Goal: Find specific page/section: Find specific page/section

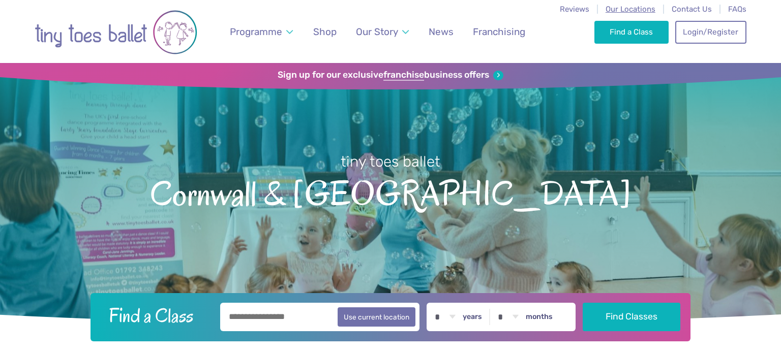
click at [628, 7] on span "Our Locations" at bounding box center [631, 9] width 50 height 9
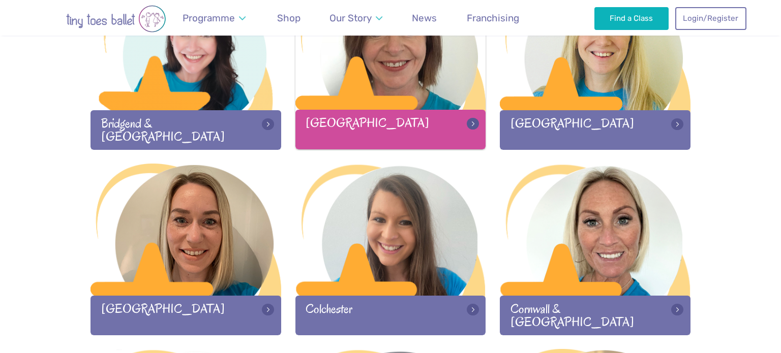
scroll to position [394, 0]
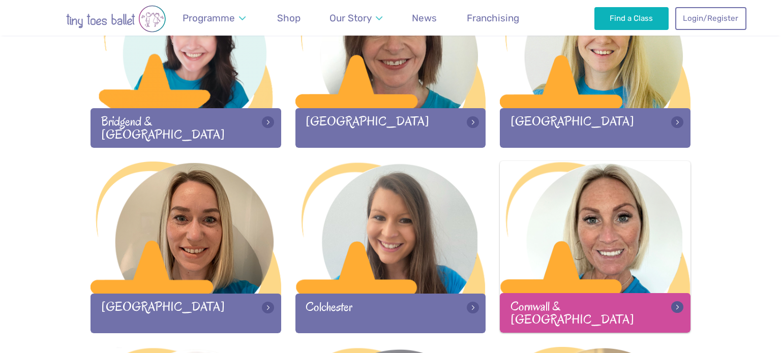
click at [575, 238] on div at bounding box center [595, 228] width 191 height 134
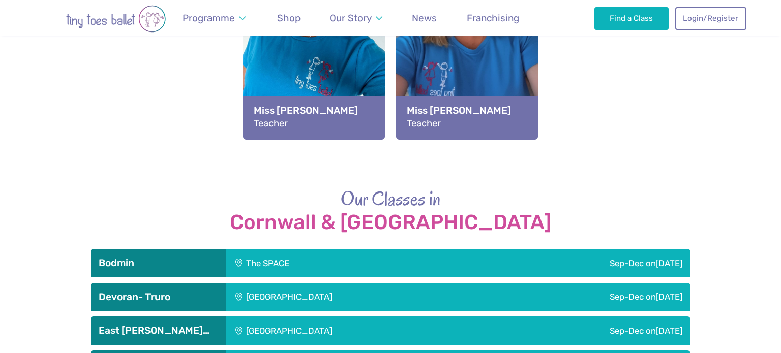
scroll to position [1361, 0]
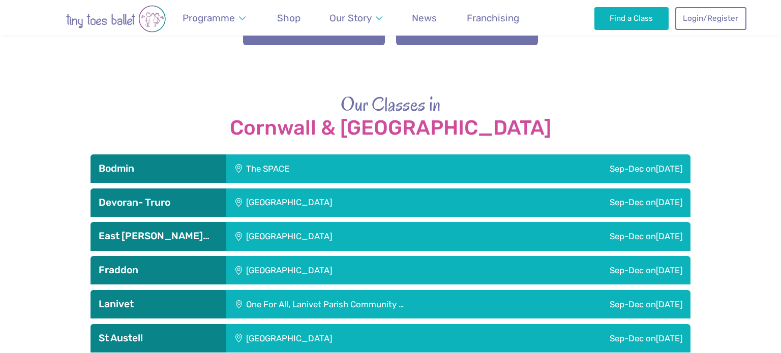
click at [310, 256] on div "[GEOGRAPHIC_DATA]" at bounding box center [356, 270] width 260 height 28
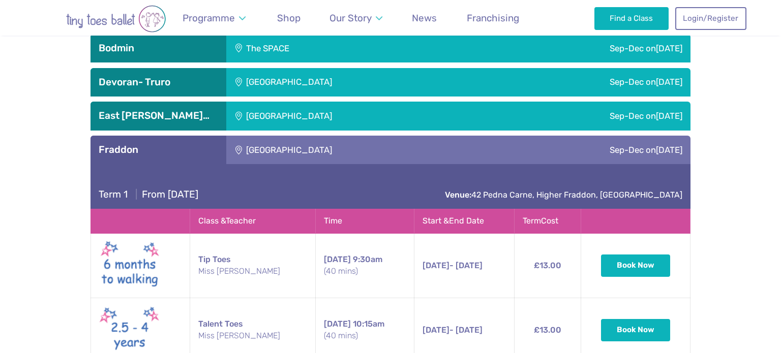
scroll to position [1482, 0]
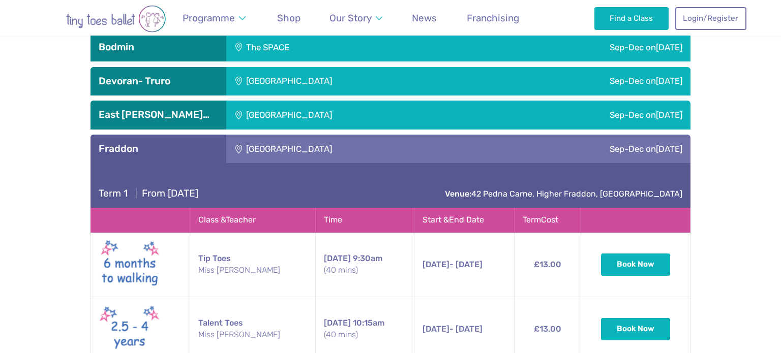
click at [343, 135] on div "Fraddon Village Hall" at bounding box center [356, 149] width 260 height 28
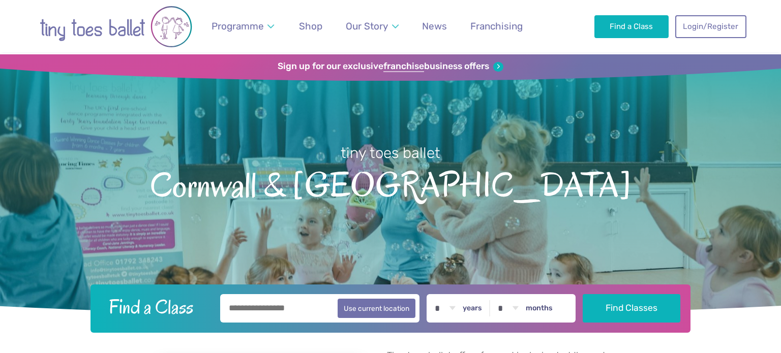
scroll to position [0, 0]
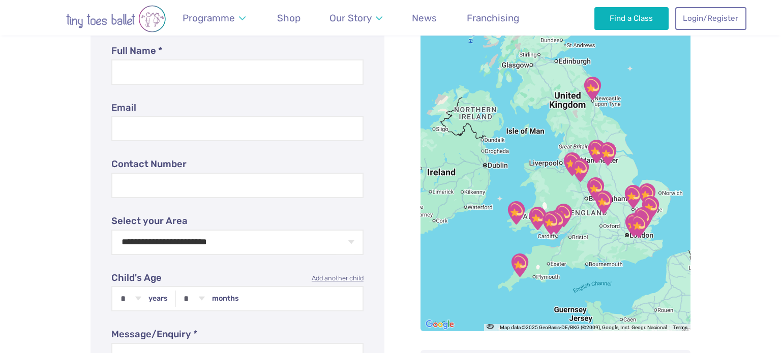
scroll to position [551, 0]
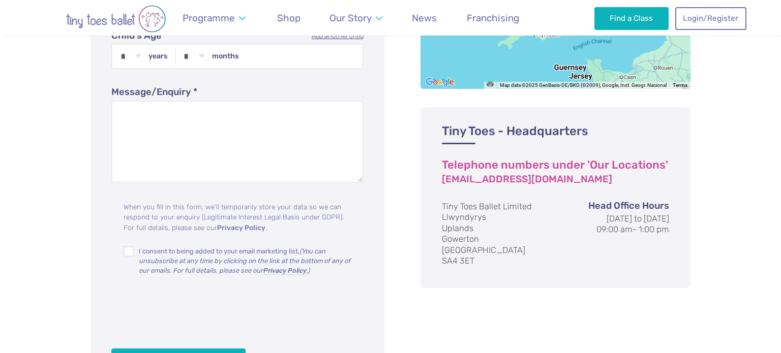
click at [487, 295] on div "← Move left → Move right ↑ Move up ↓ Move down + Zoom in - Zoom out Home Jump l…" at bounding box center [391, 91] width 600 height 615
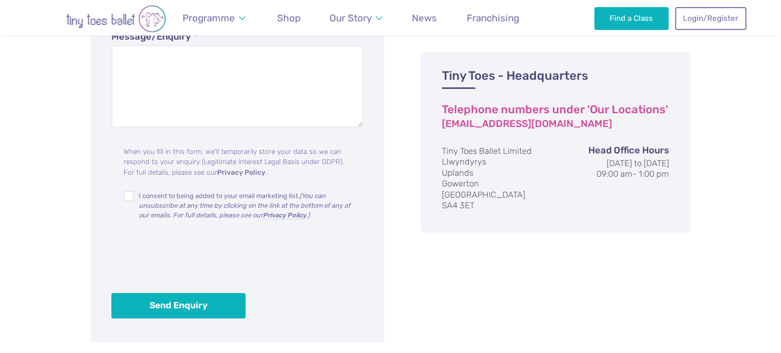
scroll to position [555, 0]
